Goal: Complete application form: Complete application form

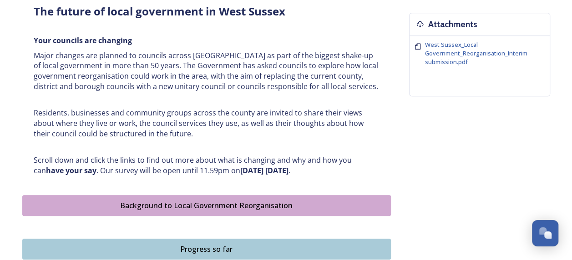
scroll to position [374, 0]
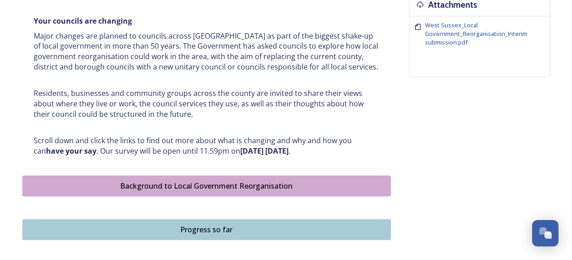
click at [232, 181] on div "Background to Local Government Reorganisation" at bounding box center [206, 186] width 358 height 11
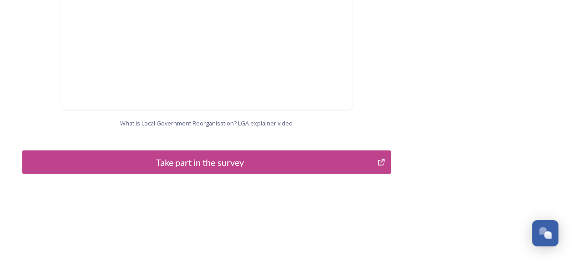
scroll to position [1029, 0]
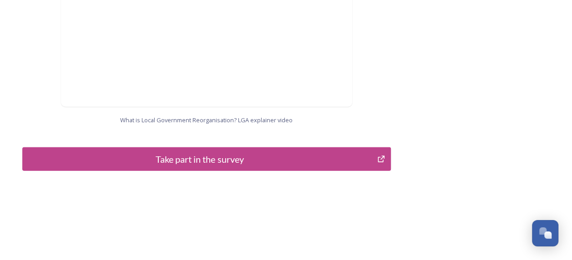
click at [246, 152] on div "Take part in the survey" at bounding box center [199, 159] width 345 height 14
click at [328, 154] on div "Take part in the survey" at bounding box center [199, 159] width 345 height 14
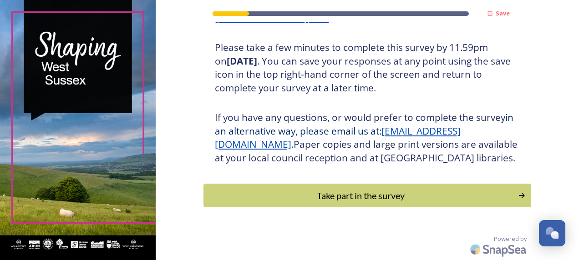
scroll to position [176, 0]
click at [367, 196] on div "Take part in the survey" at bounding box center [359, 196] width 307 height 14
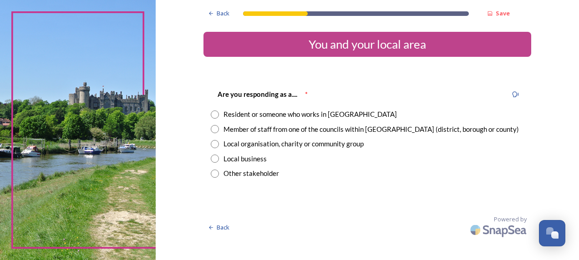
click at [214, 116] on input "radio" at bounding box center [215, 115] width 8 height 8
radio input "true"
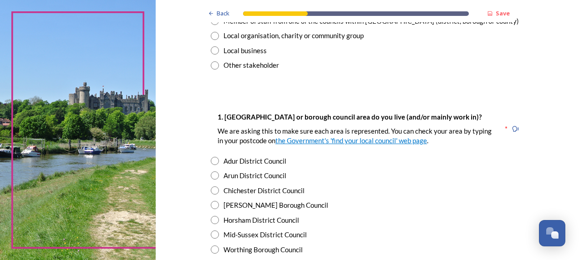
scroll to position [130, 0]
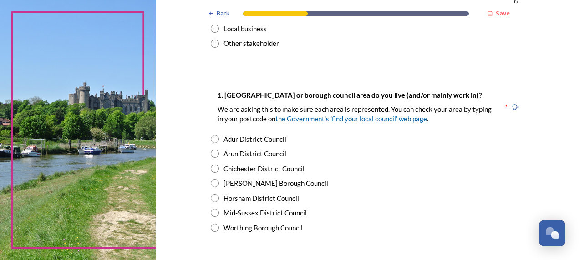
click at [349, 120] on link "the Government's 'find your local council' web page" at bounding box center [350, 119] width 151 height 8
click at [212, 213] on input "radio" at bounding box center [215, 213] width 8 height 8
radio input "true"
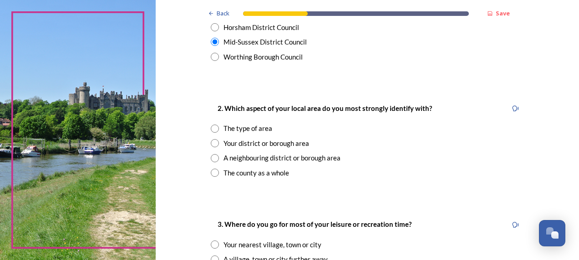
scroll to position [302, 0]
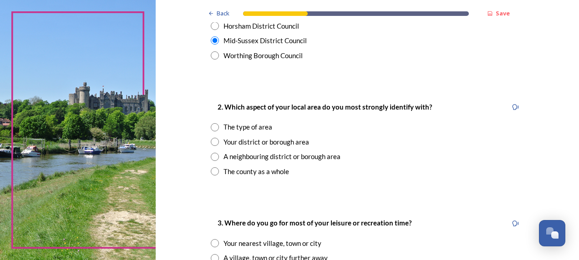
click at [213, 170] on input "radio" at bounding box center [215, 171] width 8 height 8
radio input "true"
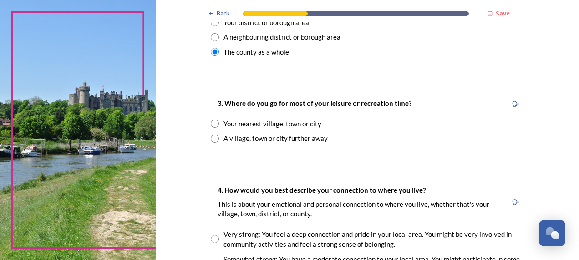
scroll to position [432, 0]
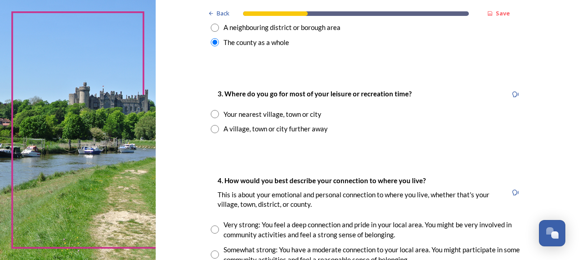
click at [212, 128] on input "radio" at bounding box center [215, 129] width 8 height 8
radio input "true"
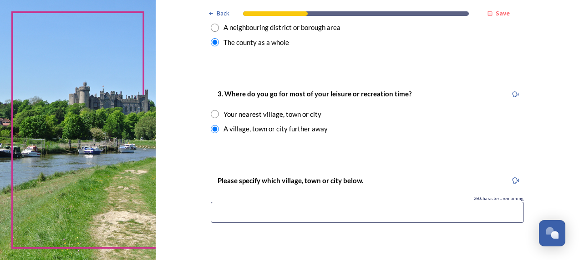
click at [391, 211] on input at bounding box center [367, 212] width 313 height 21
type input "[GEOGRAPHIC_DATA]"
click at [571, 116] on div "Back Save You and your local area Are you responding as a.... * Resident or som…" at bounding box center [367, 130] width 423 height 260
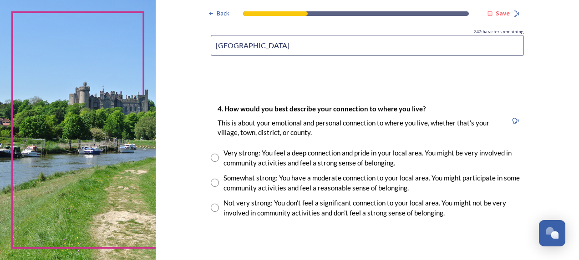
scroll to position [652, 0]
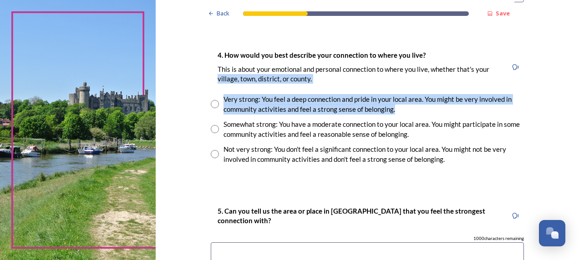
drag, startPoint x: 160, startPoint y: 75, endPoint x: 212, endPoint y: 129, distance: 75.0
click at [211, 129] on input "radio" at bounding box center [215, 129] width 8 height 8
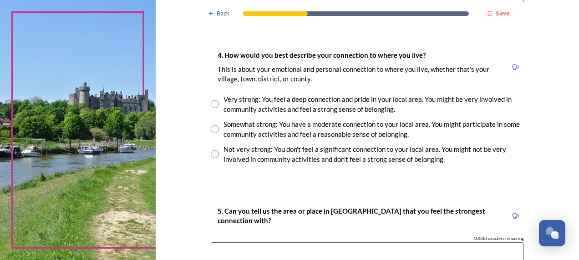
click at [211, 131] on input "radio" at bounding box center [215, 129] width 8 height 8
radio input "true"
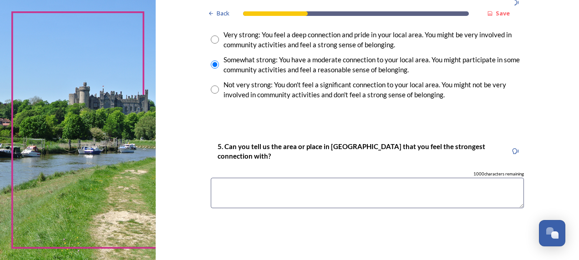
scroll to position [725, 0]
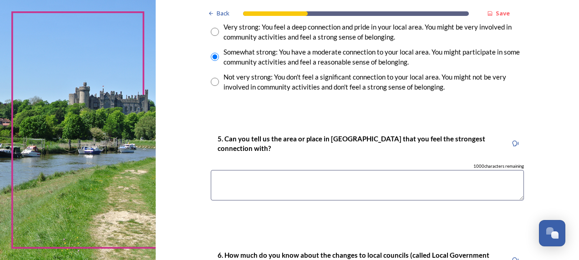
click at [439, 181] on textarea at bounding box center [367, 185] width 313 height 30
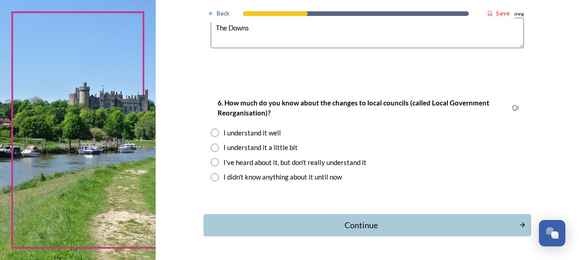
scroll to position [878, 0]
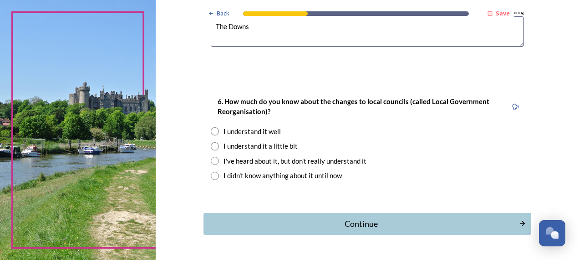
type textarea "The Downs"
click at [211, 129] on input "radio" at bounding box center [215, 131] width 8 height 8
radio input "true"
click at [327, 223] on div "Continue" at bounding box center [360, 224] width 305 height 12
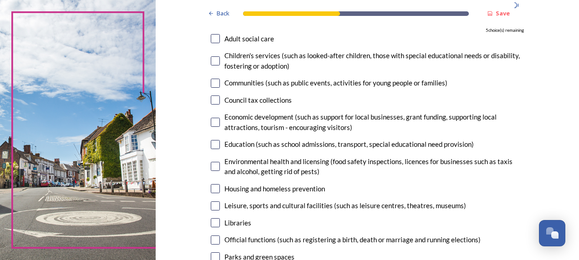
scroll to position [98, 0]
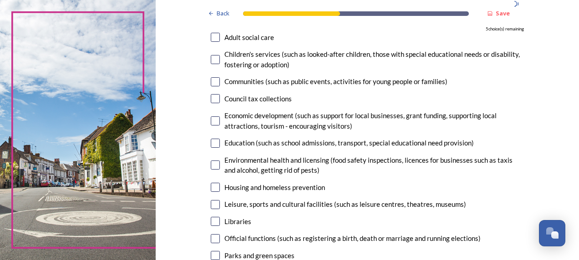
click at [211, 36] on input "checkbox" at bounding box center [215, 37] width 9 height 9
checkbox input "true"
click at [214, 59] on input "checkbox" at bounding box center [215, 59] width 9 height 9
checkbox input "true"
click at [212, 161] on input "checkbox" at bounding box center [215, 165] width 9 height 9
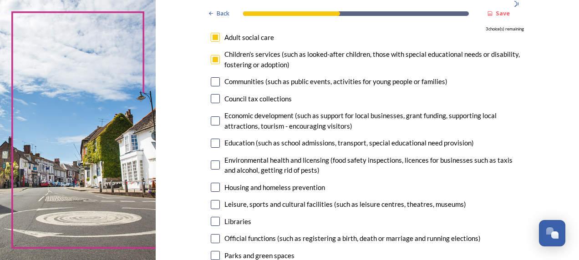
checkbox input "true"
click at [211, 220] on input "checkbox" at bounding box center [215, 221] width 9 height 9
checkbox input "true"
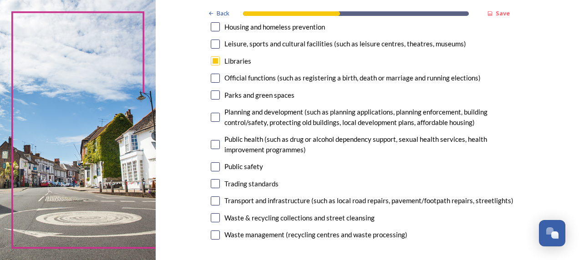
scroll to position [266, 0]
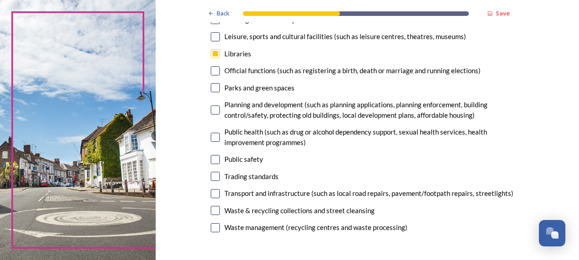
click at [211, 86] on input "checkbox" at bounding box center [215, 87] width 9 height 9
checkbox input "true"
click at [214, 136] on input "checkbox" at bounding box center [215, 137] width 9 height 9
checkbox input "false"
click at [211, 195] on input "checkbox" at bounding box center [215, 193] width 9 height 9
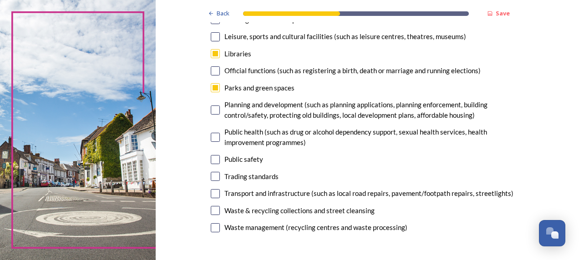
click at [211, 191] on input "checkbox" at bounding box center [215, 193] width 9 height 9
click at [211, 195] on input "checkbox" at bounding box center [215, 193] width 9 height 9
click at [212, 191] on input "checkbox" at bounding box center [215, 193] width 9 height 9
checkbox input "false"
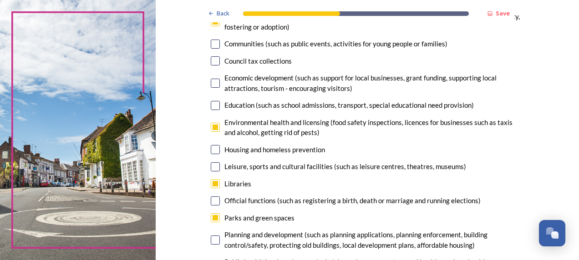
scroll to position [140, 0]
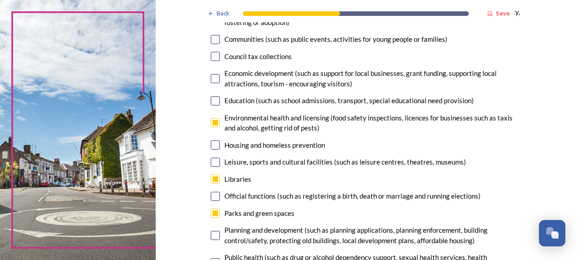
click at [211, 120] on input "checkbox" at bounding box center [215, 122] width 9 height 9
checkbox input "false"
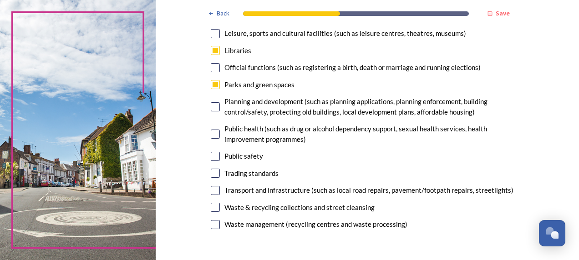
scroll to position [272, 0]
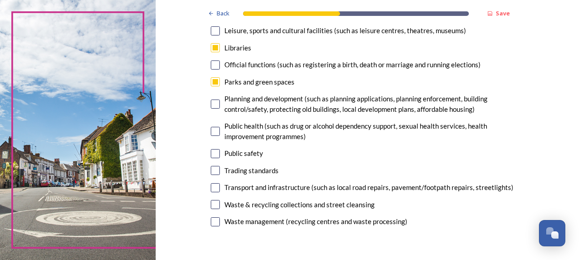
click at [213, 206] on input "checkbox" at bounding box center [215, 204] width 9 height 9
checkbox input "true"
click at [212, 222] on input "checkbox" at bounding box center [215, 221] width 9 height 9
checkbox input "false"
click at [212, 204] on input "checkbox" at bounding box center [215, 204] width 9 height 9
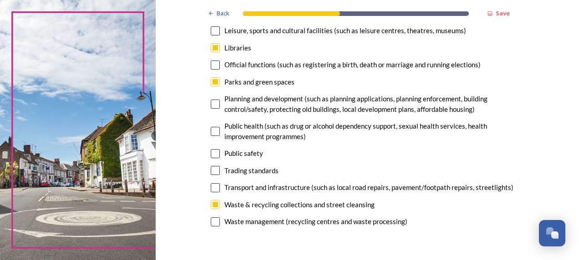
checkbox input "false"
click at [211, 222] on input "checkbox" at bounding box center [215, 221] width 9 height 9
checkbox input "true"
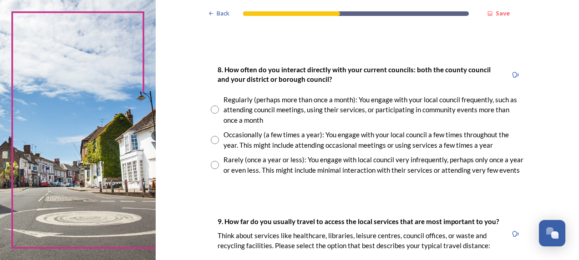
scroll to position [480, 0]
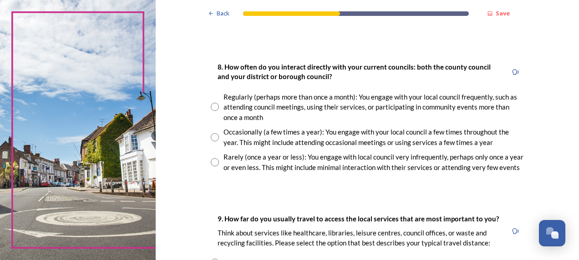
click at [211, 137] on input "radio" at bounding box center [215, 137] width 8 height 8
radio input "true"
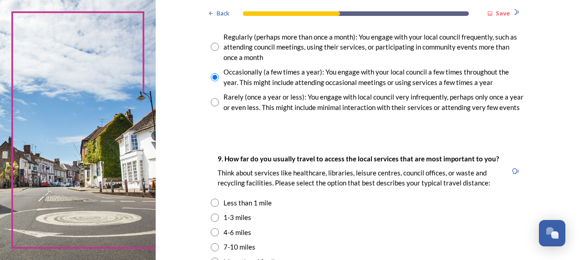
scroll to position [587, 0]
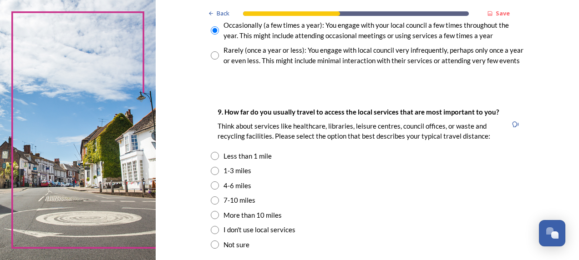
click at [211, 184] on input "radio" at bounding box center [215, 185] width 8 height 8
radio input "true"
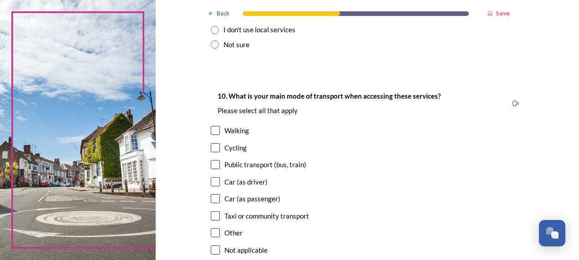
scroll to position [790, 0]
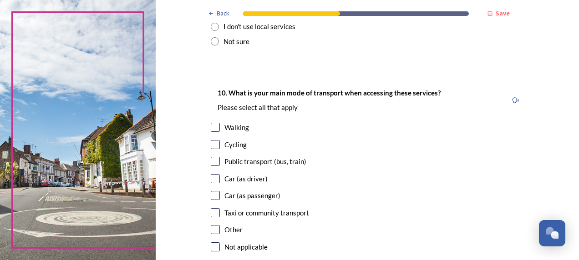
click at [216, 129] on input "checkbox" at bounding box center [215, 127] width 9 height 9
checkbox input "true"
click at [212, 159] on input "checkbox" at bounding box center [215, 161] width 9 height 9
checkbox input "true"
click at [215, 176] on input "checkbox" at bounding box center [215, 178] width 9 height 9
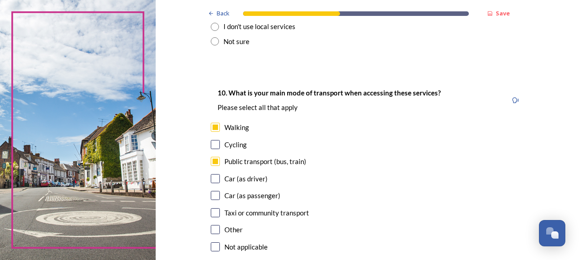
checkbox input "true"
click at [212, 195] on input "checkbox" at bounding box center [215, 195] width 9 height 9
checkbox input "true"
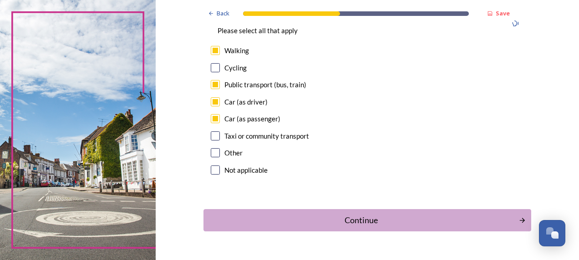
scroll to position [891, 0]
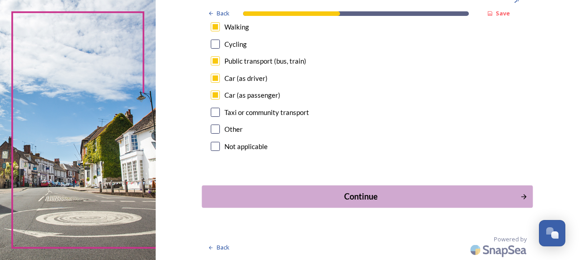
click at [470, 195] on div "Continue" at bounding box center [360, 197] width 308 height 12
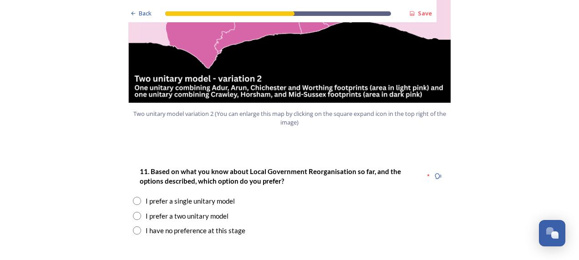
scroll to position [1114, 0]
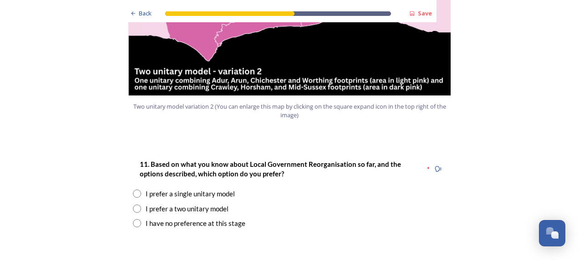
click at [135, 219] on input "radio" at bounding box center [137, 223] width 8 height 8
radio input "true"
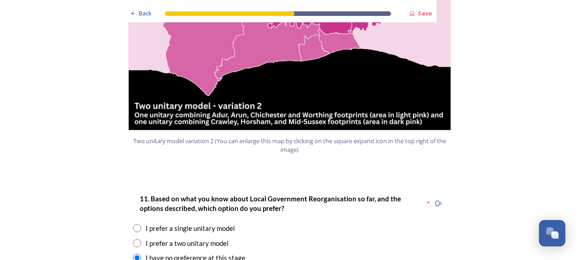
scroll to position [1110, 0]
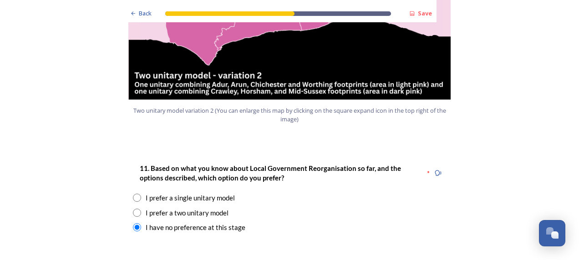
click at [133, 209] on input "radio" at bounding box center [137, 213] width 8 height 8
radio input "true"
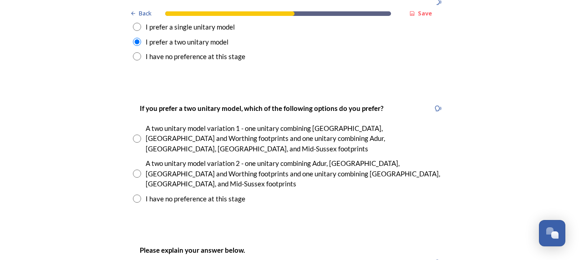
scroll to position [1257, 0]
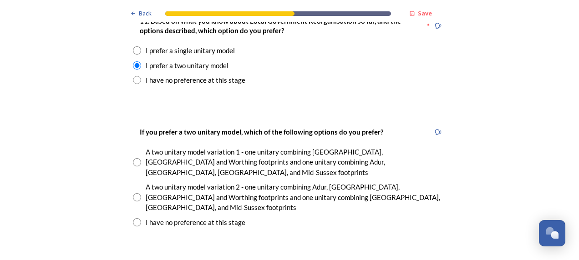
click at [136, 193] on input "radio" at bounding box center [137, 197] width 8 height 8
radio input "true"
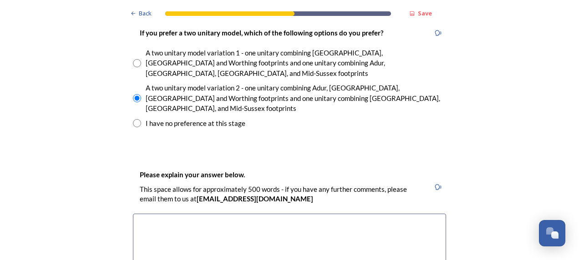
scroll to position [1439, 0]
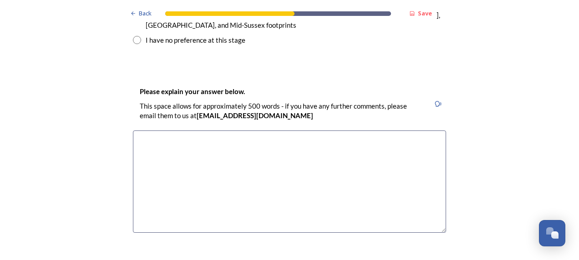
click at [374, 131] on textarea at bounding box center [289, 182] width 313 height 102
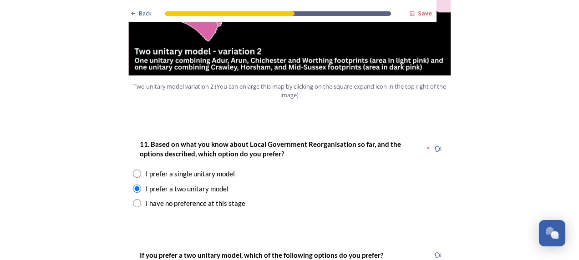
scroll to position [1142, 0]
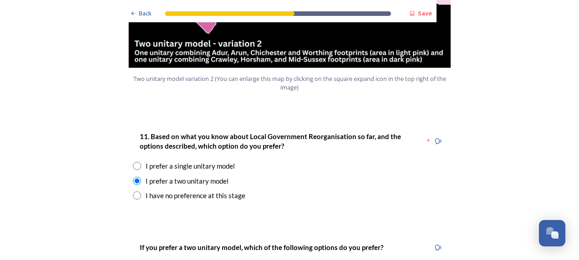
click at [134, 162] on input "radio" at bounding box center [137, 166] width 8 height 8
radio input "true"
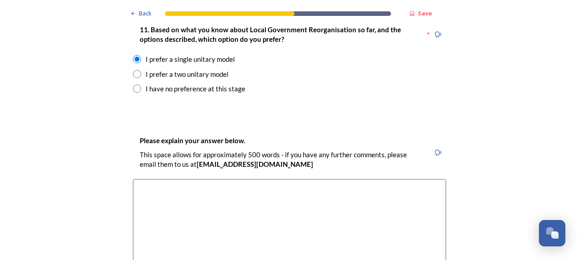
scroll to position [1279, 0]
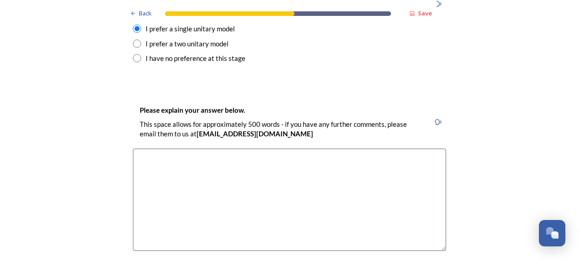
click at [408, 149] on textarea at bounding box center [289, 200] width 313 height 102
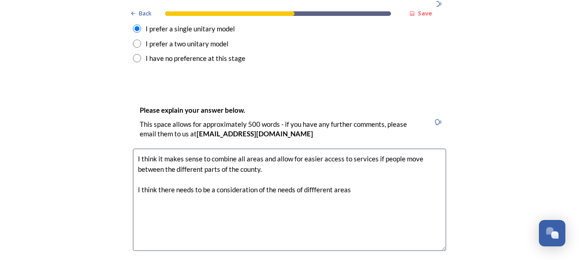
click at [272, 161] on textarea "I think it makes sense to combine all areas and allow for easier access to serv…" at bounding box center [289, 200] width 313 height 102
click at [383, 162] on textarea "I think it makes sense to combine all areas and allow for easier access to serv…" at bounding box center [289, 200] width 313 height 102
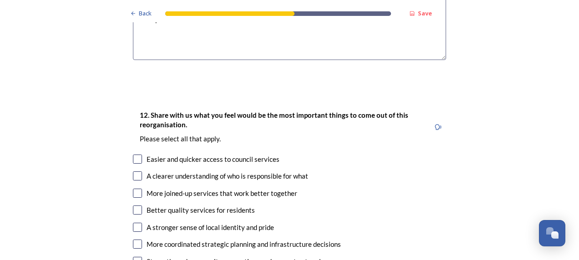
scroll to position [1466, 0]
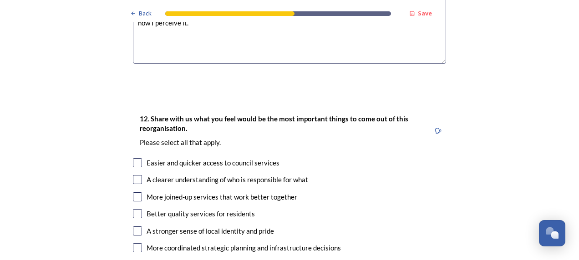
type textarea "I think it makes sense to combine all areas and allow for easier access to serv…"
click at [135, 158] on input "checkbox" at bounding box center [137, 162] width 9 height 9
checkbox input "true"
click at [135, 175] on input "checkbox" at bounding box center [137, 179] width 9 height 9
checkbox input "true"
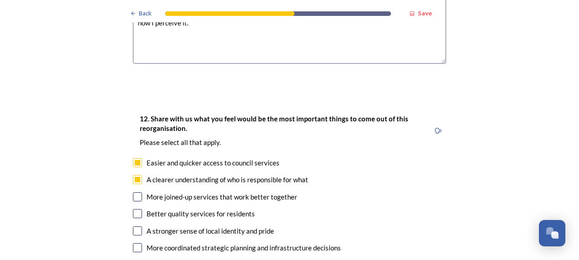
click at [134, 176] on div "12. Share with us what you feel would be the most important things to come out …" at bounding box center [289, 227] width 327 height 246
click at [133, 192] on input "checkbox" at bounding box center [137, 196] width 9 height 9
checkbox input "true"
click at [133, 209] on input "checkbox" at bounding box center [137, 213] width 9 height 9
checkbox input "true"
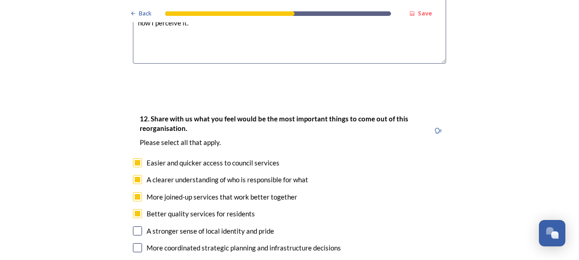
click at [136, 198] on div "12. Share with us what you feel would be the most important things to come out …" at bounding box center [289, 227] width 327 height 246
click at [136, 226] on input "checkbox" at bounding box center [137, 230] width 9 height 9
checkbox input "true"
click at [135, 243] on input "checkbox" at bounding box center [137, 247] width 9 height 9
checkbox input "true"
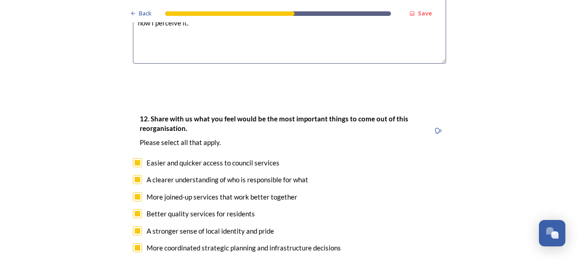
click at [134, 260] on input "checkbox" at bounding box center [137, 265] width 9 height 9
checkbox input "true"
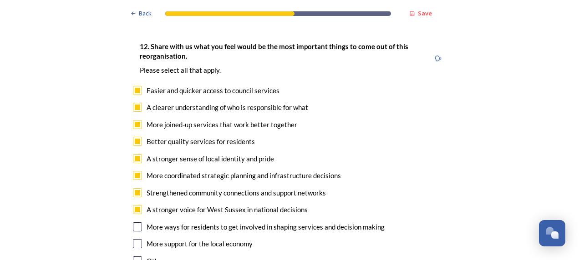
scroll to position [1535, 0]
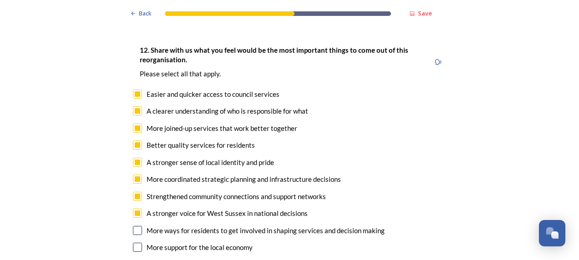
click at [136, 209] on input "checkbox" at bounding box center [137, 213] width 9 height 9
checkbox input "false"
click at [136, 158] on input "checkbox" at bounding box center [137, 162] width 9 height 9
checkbox input "false"
click at [136, 90] on input "checkbox" at bounding box center [137, 94] width 9 height 9
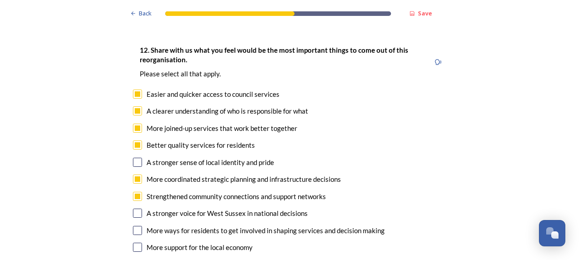
checkbox input "false"
click at [133, 106] on input "checkbox" at bounding box center [137, 110] width 9 height 9
checkbox input "false"
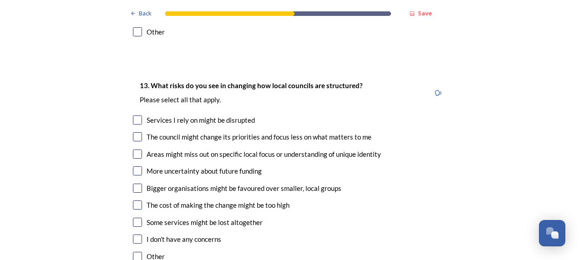
scroll to position [1776, 0]
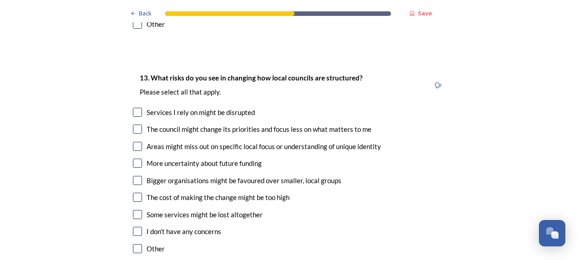
click at [135, 142] on input "checkbox" at bounding box center [137, 146] width 9 height 9
checkbox input "true"
click at [135, 210] on input "checkbox" at bounding box center [137, 214] width 9 height 9
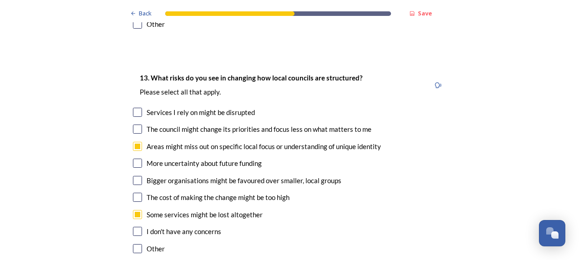
click at [135, 210] on input "checkbox" at bounding box center [137, 214] width 9 height 9
checkbox input "false"
click at [135, 159] on input "checkbox" at bounding box center [137, 163] width 9 height 9
checkbox input "true"
click at [133, 193] on input "checkbox" at bounding box center [137, 197] width 9 height 9
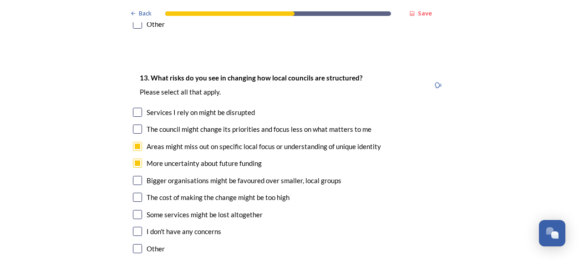
checkbox input "true"
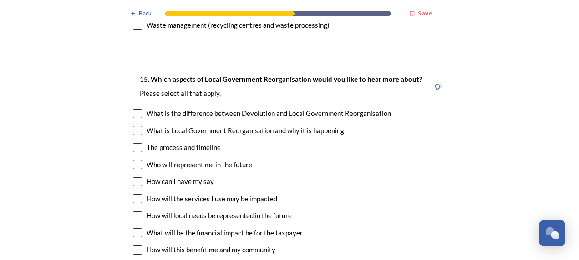
scroll to position [2491, 0]
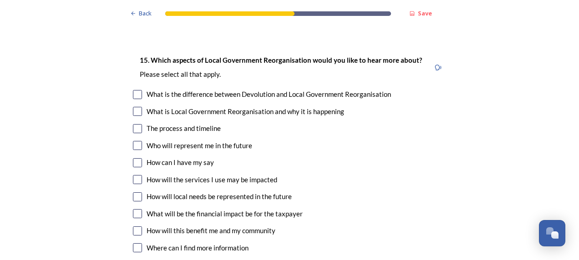
click at [136, 192] on input "checkbox" at bounding box center [137, 196] width 9 height 9
checkbox input "true"
click at [135, 175] on input "checkbox" at bounding box center [137, 179] width 9 height 9
checkbox input "false"
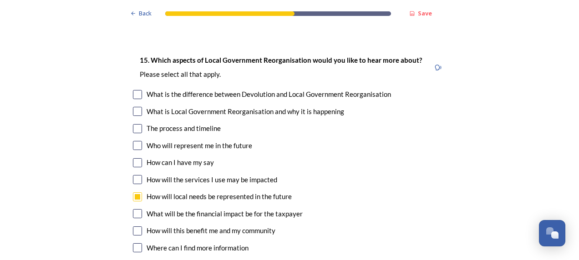
click at [136, 124] on input "checkbox" at bounding box center [137, 128] width 9 height 9
checkbox input "true"
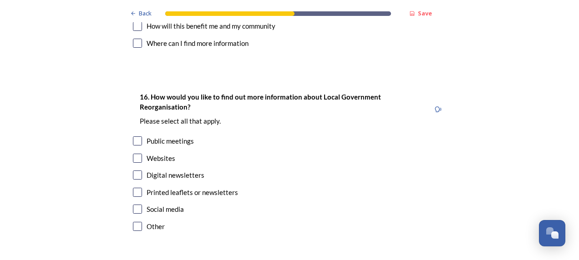
scroll to position [2699, 0]
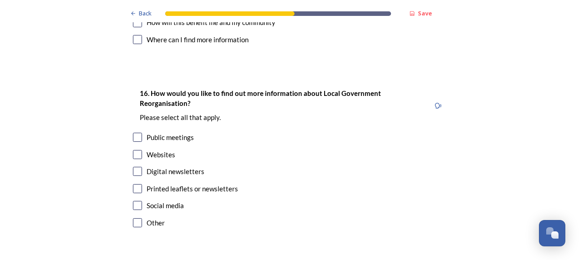
drag, startPoint x: 134, startPoint y: 145, endPoint x: 139, endPoint y: 145, distance: 5.5
click at [139, 166] on div "Digital newsletters" at bounding box center [289, 171] width 313 height 10
checkbox input "true"
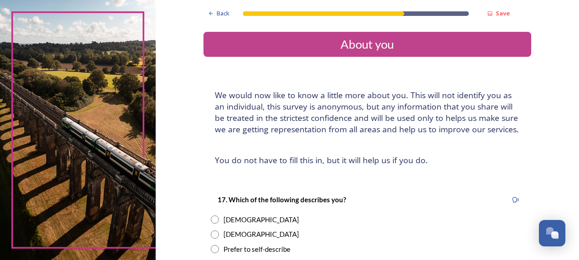
click at [211, 222] on input "radio" at bounding box center [215, 220] width 8 height 8
radio input "true"
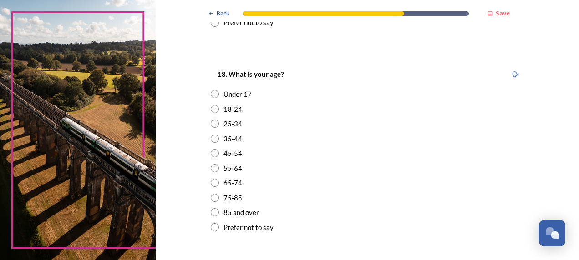
scroll to position [263, 0]
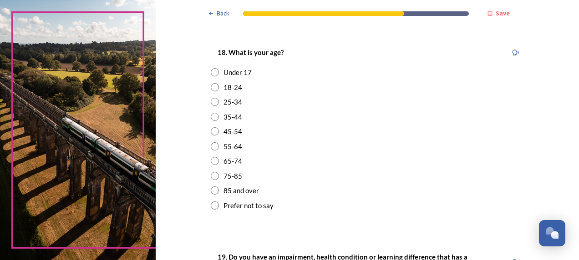
click at [211, 146] on input "radio" at bounding box center [215, 146] width 8 height 8
radio input "true"
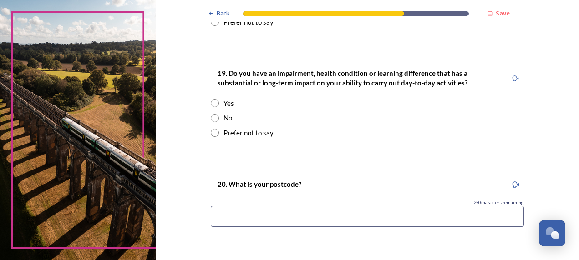
scroll to position [454, 0]
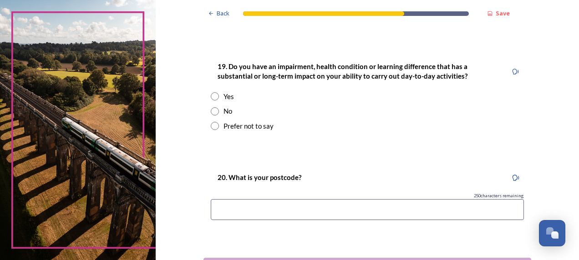
click at [211, 113] on input "radio" at bounding box center [215, 111] width 8 height 8
radio input "true"
click at [232, 209] on input at bounding box center [367, 209] width 313 height 21
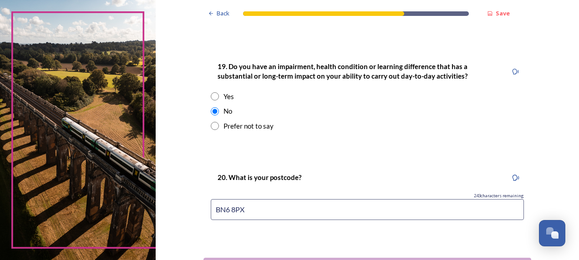
scroll to position [526, 0]
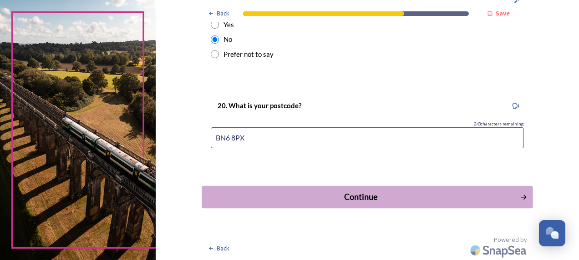
type input "BN6 8PX"
click at [392, 196] on div "Continue" at bounding box center [360, 197] width 308 height 12
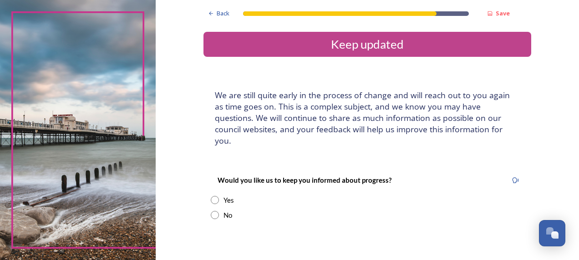
click at [211, 196] on input "radio" at bounding box center [215, 200] width 8 height 8
radio input "true"
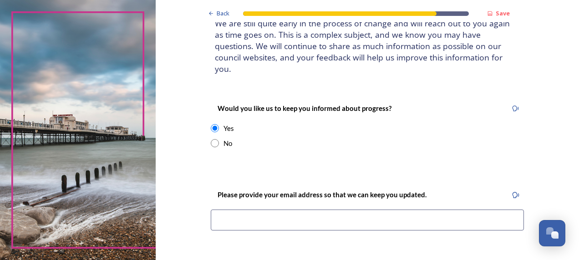
scroll to position [107, 0]
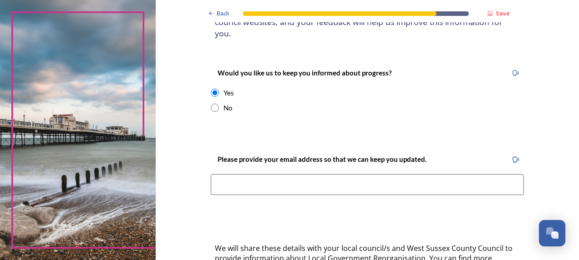
click at [437, 174] on input at bounding box center [367, 184] width 313 height 21
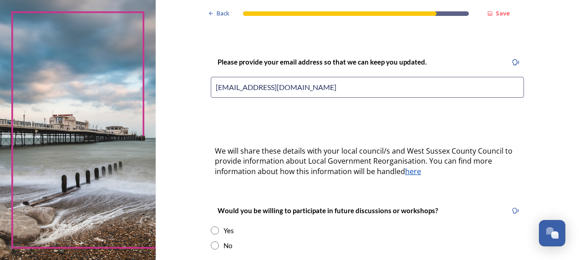
scroll to position [209, 0]
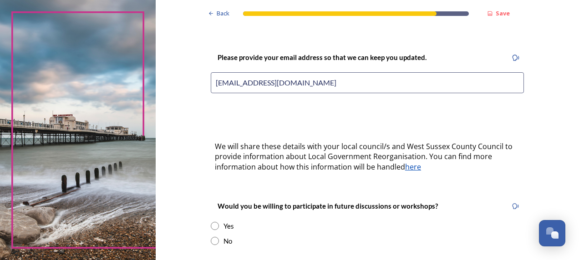
type input "[EMAIL_ADDRESS][DOMAIN_NAME]"
click at [215, 237] on input "radio" at bounding box center [215, 241] width 8 height 8
radio input "true"
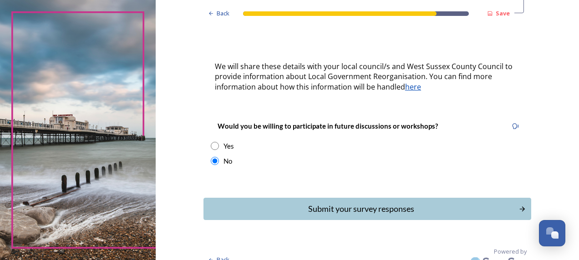
scroll to position [290, 0]
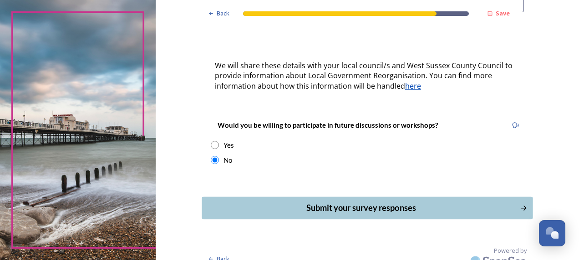
click at [487, 202] on div "Submit your survey responses" at bounding box center [360, 208] width 308 height 12
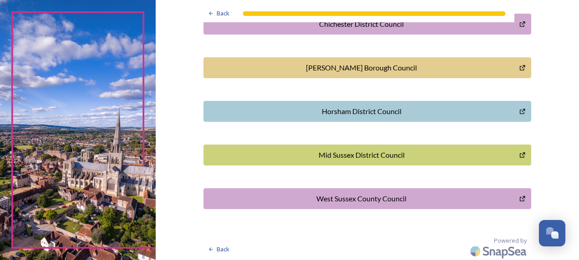
scroll to position [0, 0]
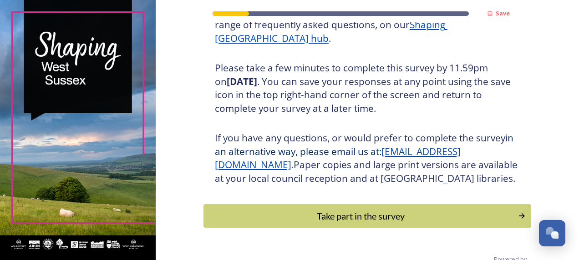
scroll to position [176, 0]
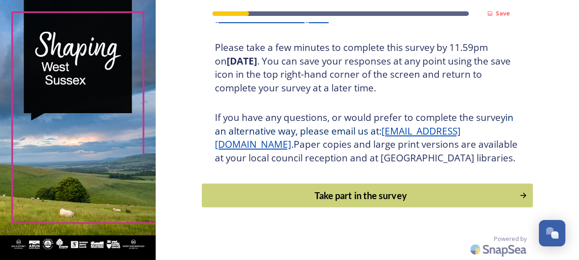
click at [398, 191] on div "Take part in the survey" at bounding box center [359, 196] width 307 height 14
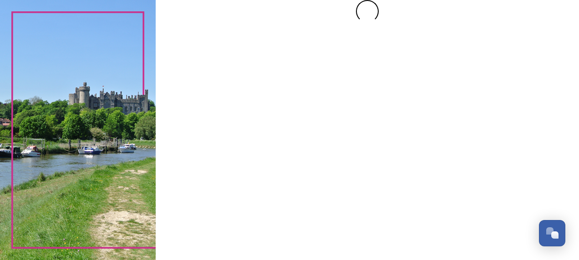
scroll to position [0, 0]
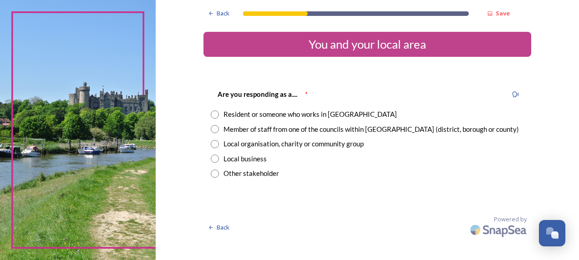
click at [245, 130] on div "Member of staff from one of the councils within West Sussex (district, borough …" at bounding box center [370, 129] width 295 height 10
radio input "true"
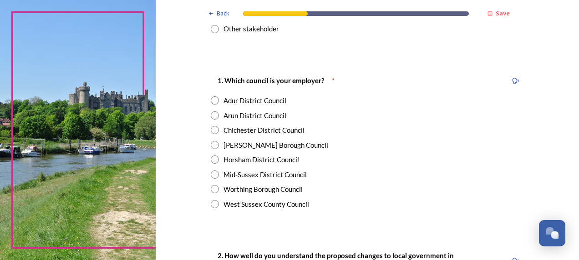
scroll to position [165, 0]
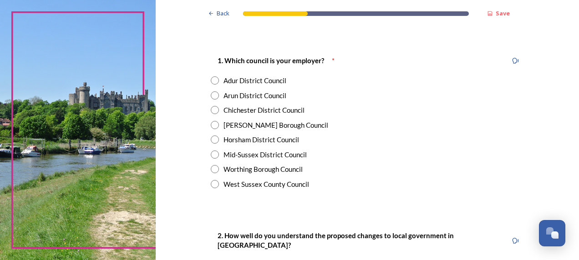
click at [213, 140] on input "radio" at bounding box center [215, 140] width 8 height 8
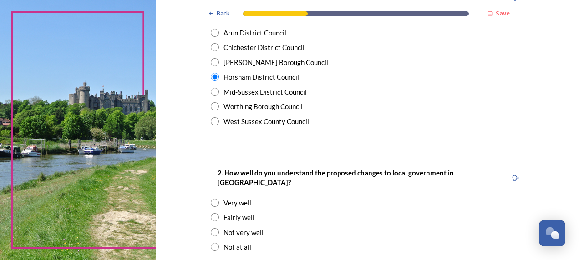
scroll to position [228, 0]
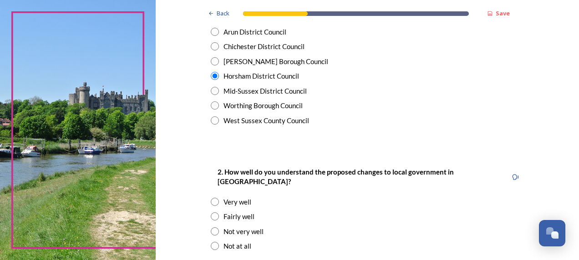
click at [211, 125] on div "West Sussex County Council" at bounding box center [367, 121] width 313 height 10
radio input "false"
radio input "true"
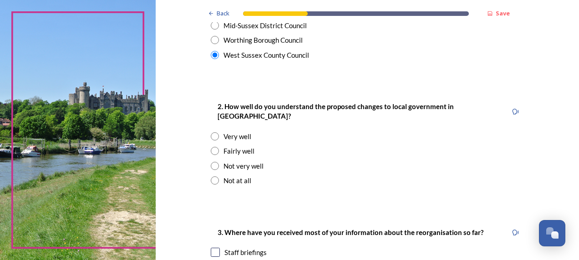
scroll to position [313, 0]
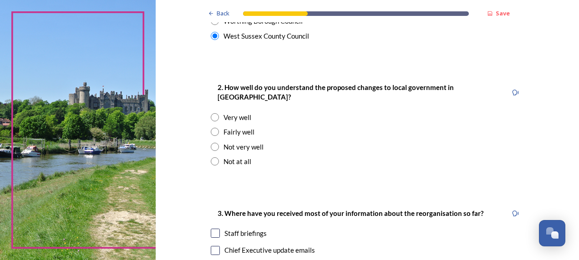
click at [211, 128] on input "radio" at bounding box center [215, 132] width 8 height 8
radio input "true"
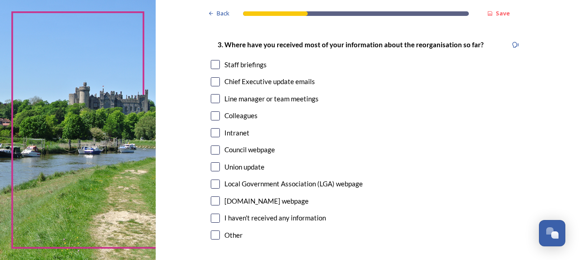
scroll to position [485, 0]
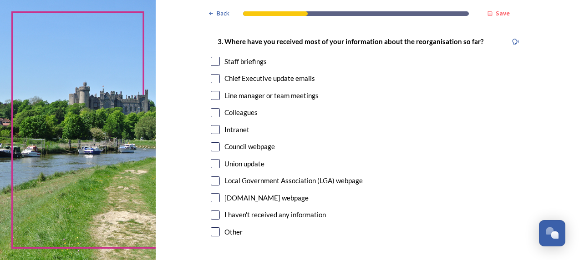
click at [213, 125] on input "checkbox" at bounding box center [215, 129] width 9 height 9
checkbox input "true"
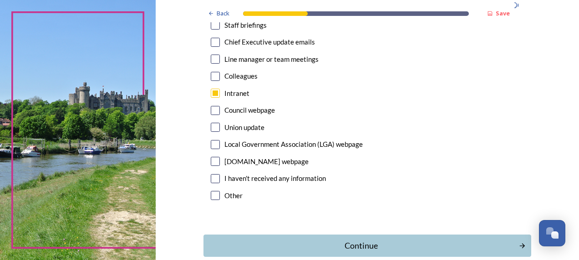
scroll to position [561, 0]
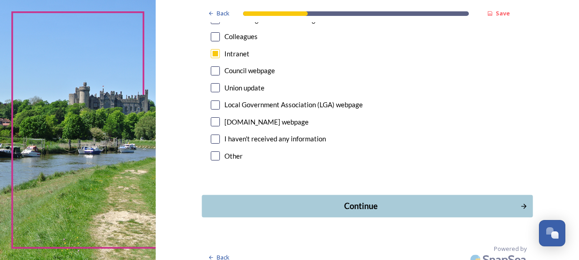
click at [449, 200] on div "Continue" at bounding box center [360, 206] width 308 height 12
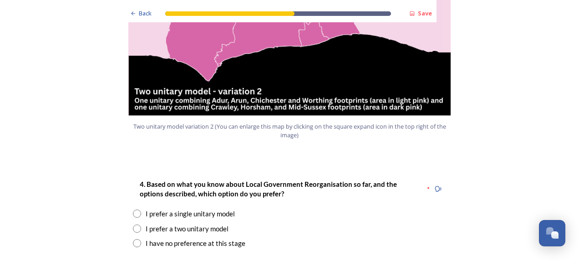
scroll to position [1139, 0]
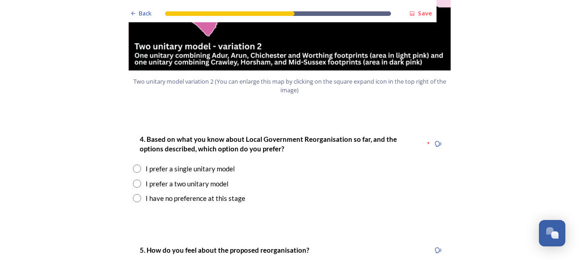
click at [136, 165] on input "radio" at bounding box center [137, 169] width 8 height 8
radio input "true"
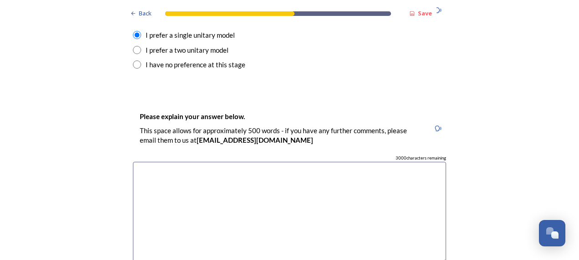
scroll to position [1295, 0]
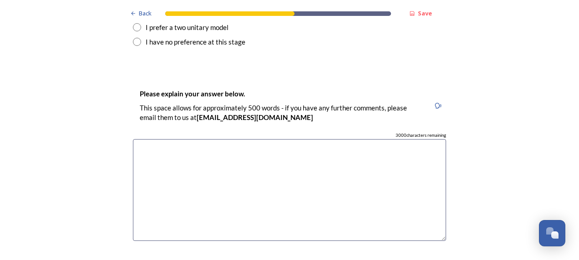
click at [323, 150] on textarea at bounding box center [289, 190] width 313 height 102
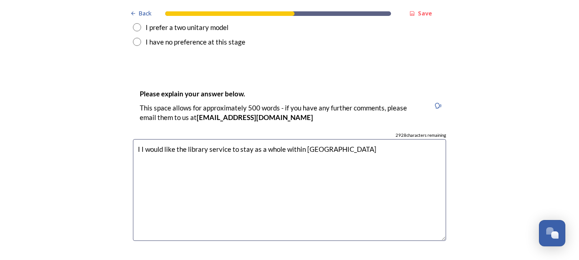
drag, startPoint x: 345, startPoint y: 122, endPoint x: 129, endPoint y: 115, distance: 215.7
click at [133, 139] on textarea "I I would like the library service to stay as a whole within West Sussex" at bounding box center [289, 190] width 313 height 102
drag, startPoint x: 344, startPoint y: 121, endPoint x: 109, endPoint y: 131, distance: 235.4
click at [109, 131] on div "Back Save Prioritising future services As explained on our Shaping West Sussex …" at bounding box center [289, 184] width 579 height 2959
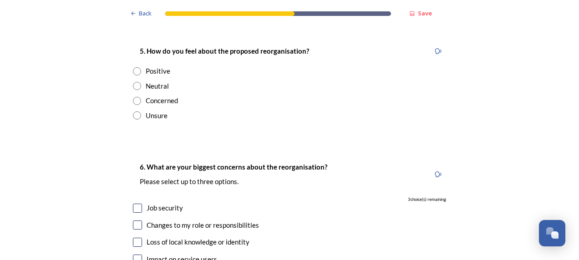
scroll to position [1537, 0]
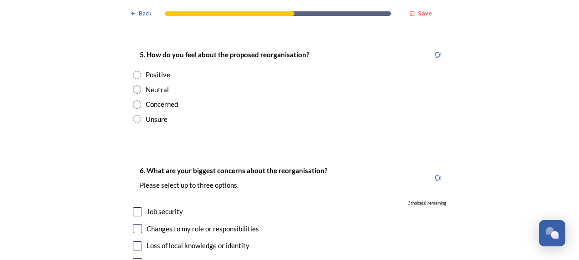
type textarea "I think services will benefit most from being combined and refined across the w…"
click at [134, 86] on input "radio" at bounding box center [137, 90] width 8 height 8
radio input "true"
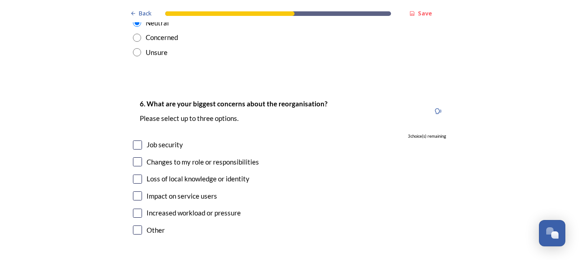
scroll to position [1607, 0]
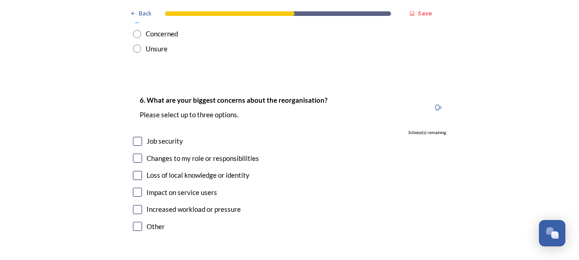
click at [136, 171] on input "checkbox" at bounding box center [137, 175] width 9 height 9
checkbox input "true"
click at [134, 188] on input "checkbox" at bounding box center [137, 192] width 9 height 9
checkbox input "true"
click at [135, 137] on input "checkbox" at bounding box center [137, 141] width 9 height 9
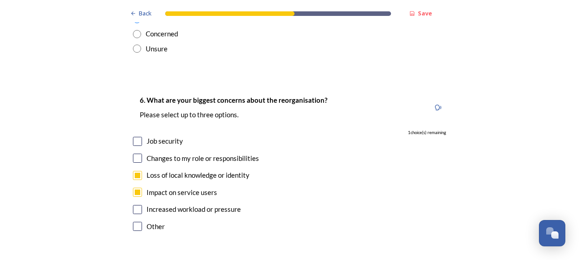
checkbox input "true"
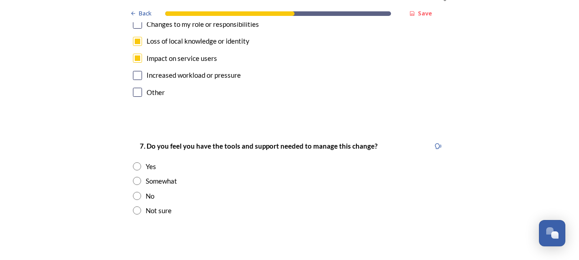
scroll to position [1764, 0]
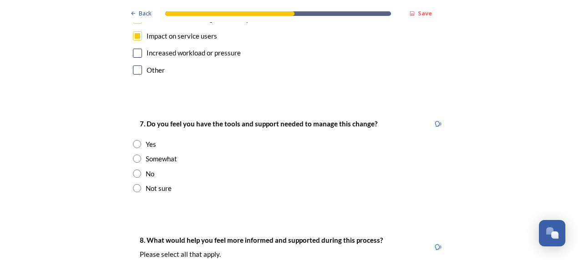
click at [135, 155] on input "radio" at bounding box center [137, 159] width 8 height 8
radio input "true"
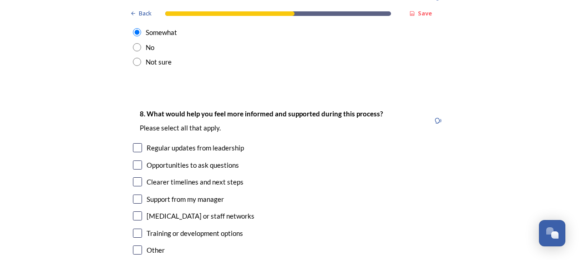
scroll to position [1920, 0]
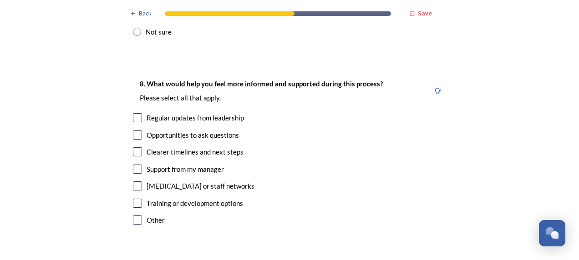
click at [135, 113] on input "checkbox" at bounding box center [137, 117] width 9 height 9
checkbox input "true"
click at [135, 131] on input "checkbox" at bounding box center [137, 135] width 9 height 9
checkbox input "true"
click at [133, 199] on input "checkbox" at bounding box center [137, 203] width 9 height 9
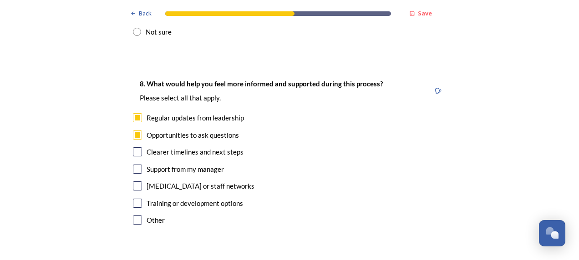
checkbox input "true"
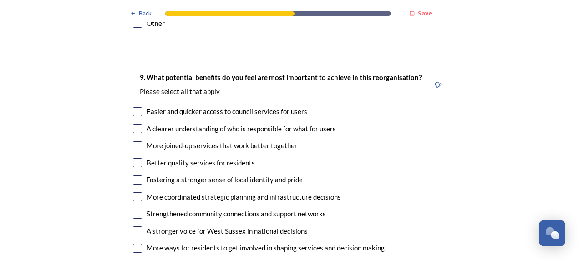
scroll to position [2121, 0]
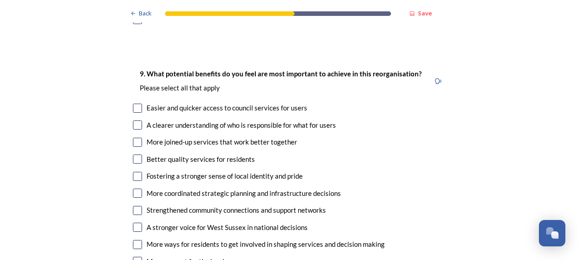
click at [135, 104] on input "checkbox" at bounding box center [137, 108] width 9 height 9
checkbox input "true"
click at [137, 138] on input "checkbox" at bounding box center [137, 142] width 9 height 9
checkbox input "true"
click at [135, 154] on div "Better quality services for residents" at bounding box center [289, 159] width 313 height 10
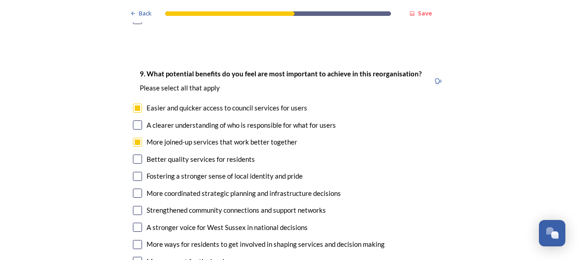
checkbox input "true"
click at [134, 189] on input "checkbox" at bounding box center [137, 193] width 9 height 9
checkbox input "true"
click at [140, 174] on div "9. What potential benefits do you feel are most important to achieve in this re…" at bounding box center [289, 185] width 327 height 253
click at [135, 240] on input "checkbox" at bounding box center [137, 244] width 9 height 9
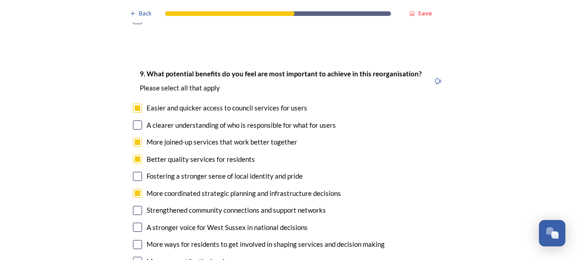
checkbox input "true"
click at [135, 257] on input "checkbox" at bounding box center [137, 261] width 9 height 9
checkbox input "true"
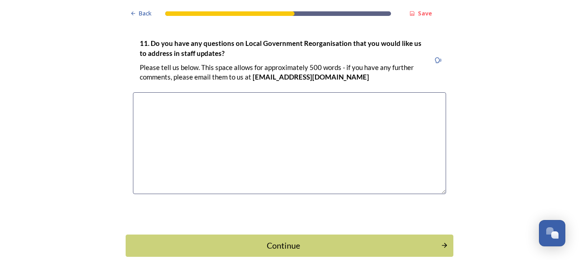
scroll to position [2671, 0]
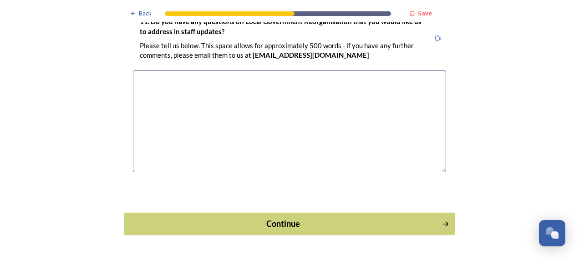
click at [307, 218] on div "Continue" at bounding box center [283, 224] width 308 height 12
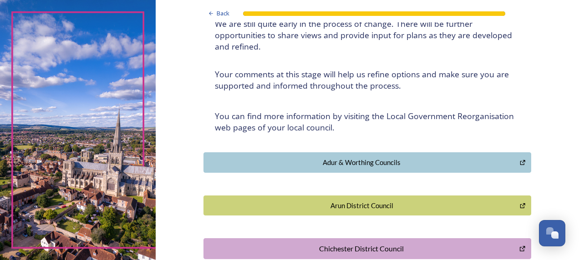
scroll to position [98, 0]
